Goal: Task Accomplishment & Management: Use online tool/utility

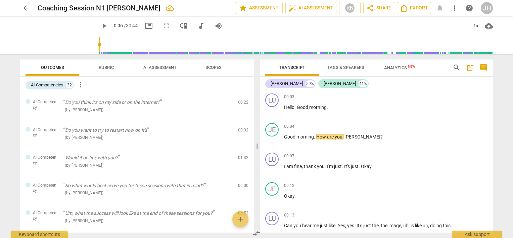
scroll to position [1023, 0]
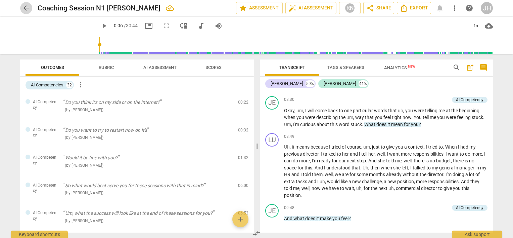
drag, startPoint x: 0, startPoint y: 0, endPoint x: 24, endPoint y: 7, distance: 24.6
click at [24, 7] on span "arrow_back" at bounding box center [26, 8] width 8 height 8
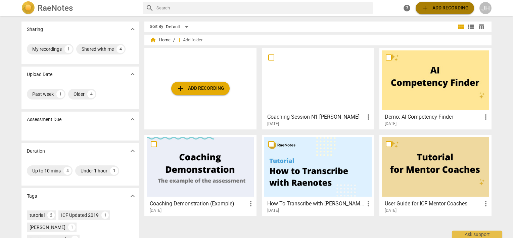
click at [427, 11] on span "add" at bounding box center [425, 8] width 8 height 8
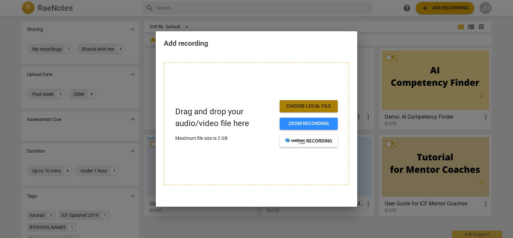
click at [316, 107] on span "Choose local file" at bounding box center [308, 106] width 47 height 7
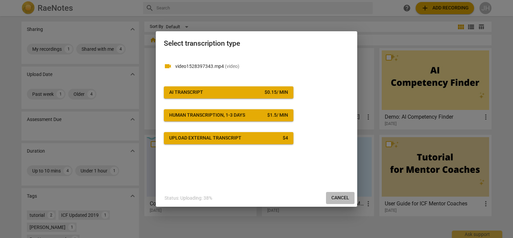
click at [343, 197] on span "Cancel" at bounding box center [340, 197] width 18 height 7
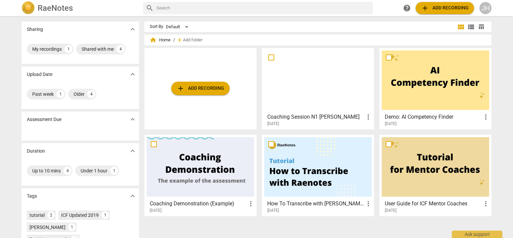
click at [416, 69] on div at bounding box center [435, 79] width 107 height 59
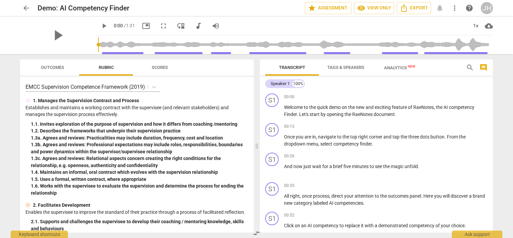
click at [396, 67] on span "Analytics New" at bounding box center [399, 67] width 31 height 5
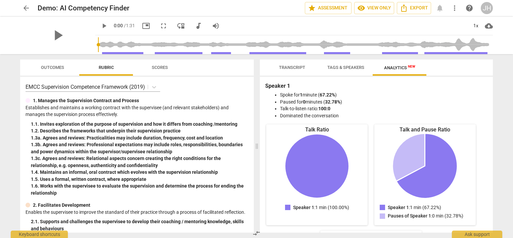
click at [30, 10] on span "arrow_back" at bounding box center [26, 8] width 8 height 8
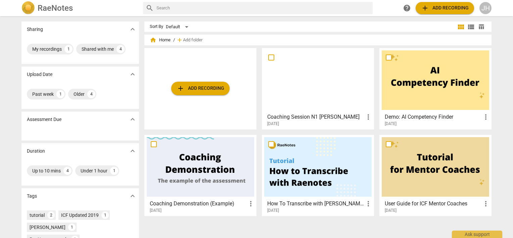
click at [408, 67] on div at bounding box center [435, 79] width 107 height 59
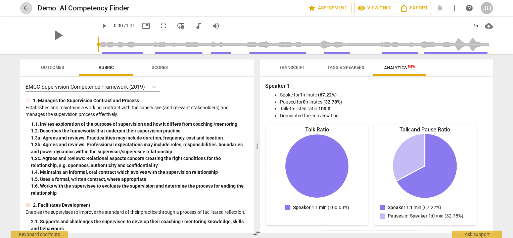
click at [23, 6] on span "arrow_back" at bounding box center [26, 8] width 8 height 8
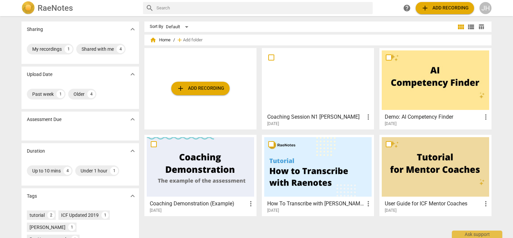
click at [312, 80] on div at bounding box center [317, 79] width 107 height 59
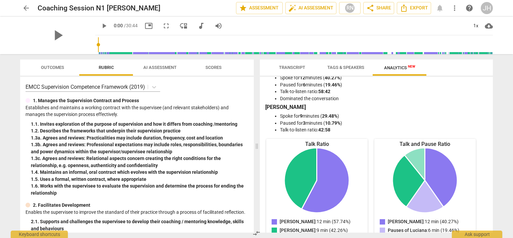
scroll to position [13, 0]
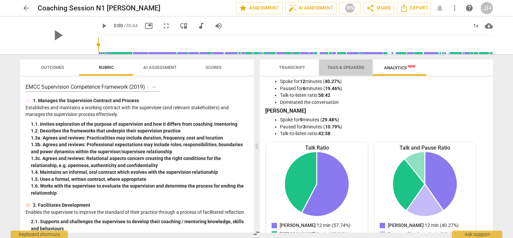
click at [349, 70] on span "Tags & Speakers" at bounding box center [345, 67] width 37 height 5
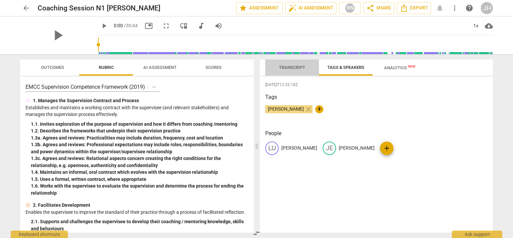
click at [289, 67] on span "Transcript" at bounding box center [292, 67] width 26 height 5
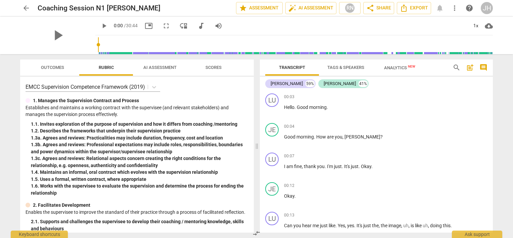
click at [40, 68] on span "Outcomes" at bounding box center [52, 67] width 39 height 9
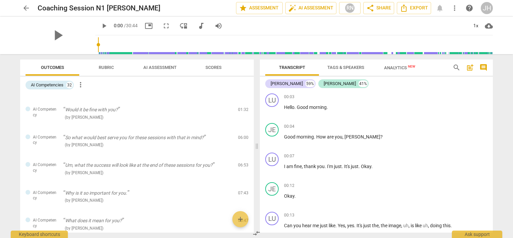
scroll to position [0, 0]
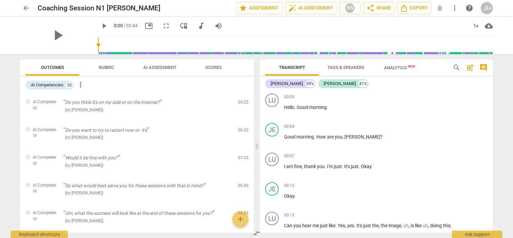
click at [110, 69] on span "Rubric" at bounding box center [106, 67] width 15 height 5
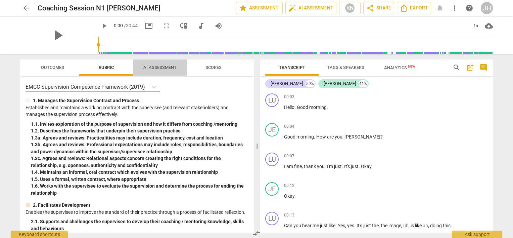
click at [165, 72] on span "AI Assessment" at bounding box center [159, 67] width 49 height 9
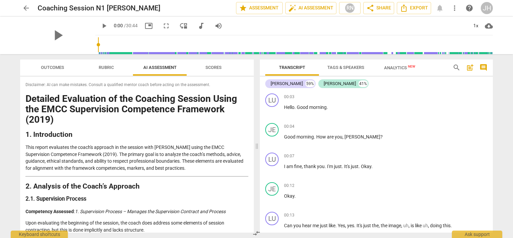
click at [217, 70] on span "Scores" at bounding box center [214, 67] width 16 height 5
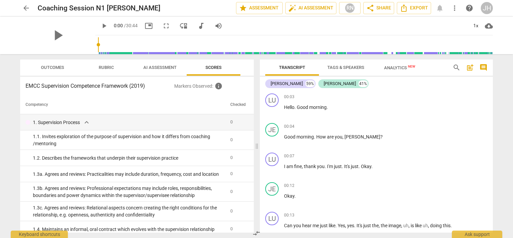
click at [56, 69] on span "Outcomes" at bounding box center [52, 67] width 23 height 5
